Goal: Information Seeking & Learning: Understand process/instructions

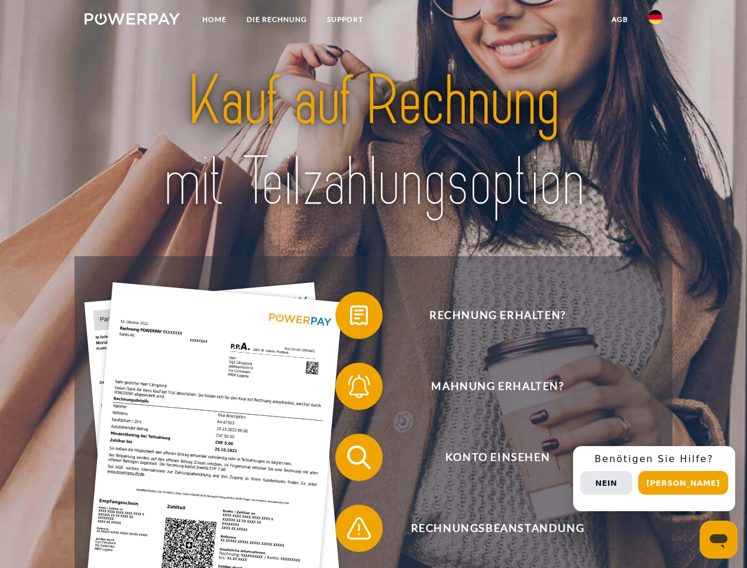
click at [132, 21] on img at bounding box center [132, 19] width 95 height 12
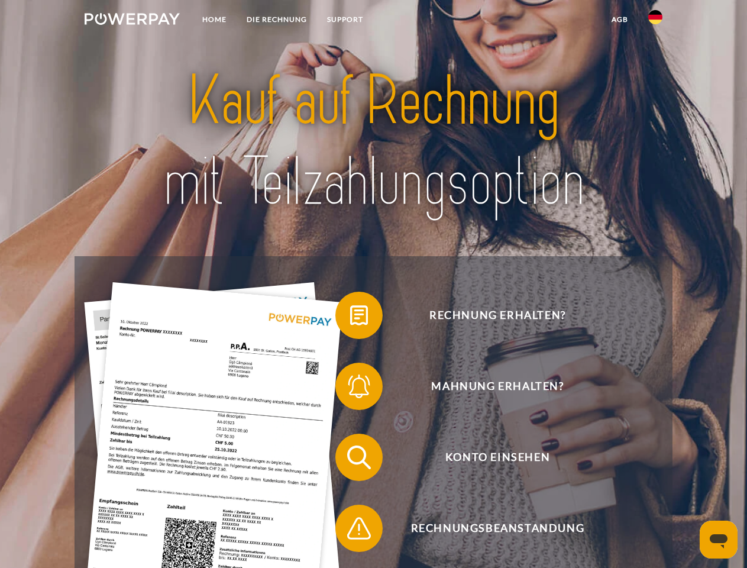
click at [656, 21] on img at bounding box center [656, 17] width 14 height 14
click at [620, 20] on link "agb" at bounding box center [620, 19] width 37 height 21
click at [350, 318] on span at bounding box center [341, 315] width 59 height 59
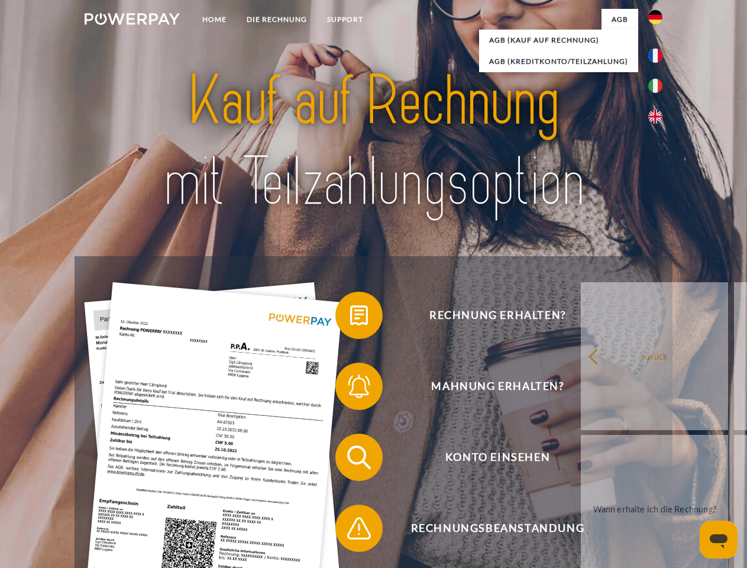
click at [350, 389] on span at bounding box center [341, 386] width 59 height 59
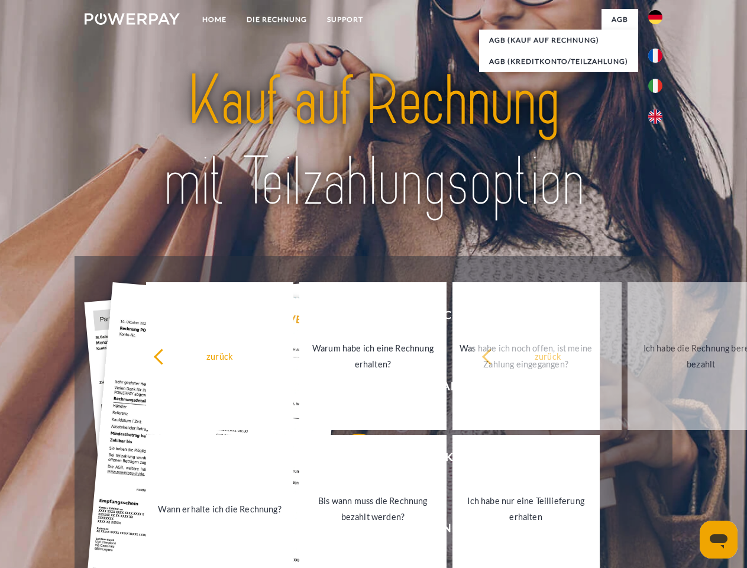
click at [350, 460] on link "Bis wann muss die Rechnung bezahlt werden?" at bounding box center [372, 509] width 147 height 148
click at [453, 531] on link "Ich habe nur eine Teillieferung erhalten" at bounding box center [526, 509] width 147 height 148
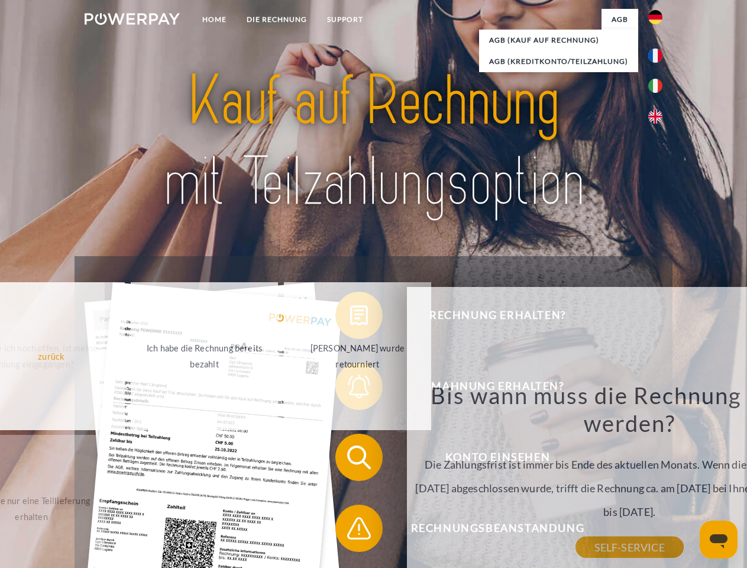
click at [659, 479] on div "Rechnung erhalten? Mahnung erhalten? Konto einsehen" at bounding box center [374, 492] width 598 height 473
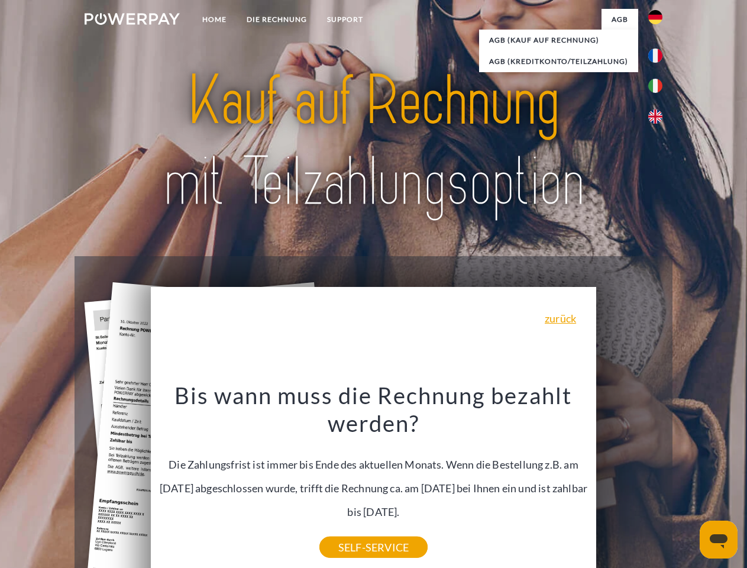
click at [630, 481] on span "Konto einsehen" at bounding box center [498, 457] width 290 height 47
click at [688, 483] on header "Home DIE RECHNUNG SUPPORT" at bounding box center [373, 408] width 747 height 817
